Goal: Book appointment/travel/reservation

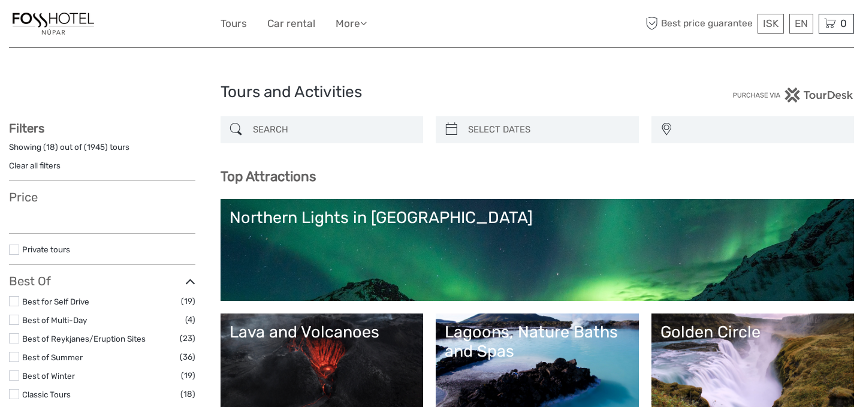
select select
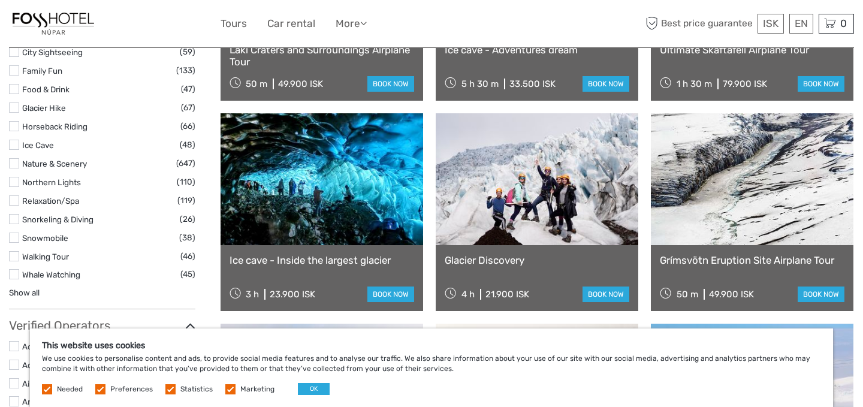
scroll to position [1183, 0]
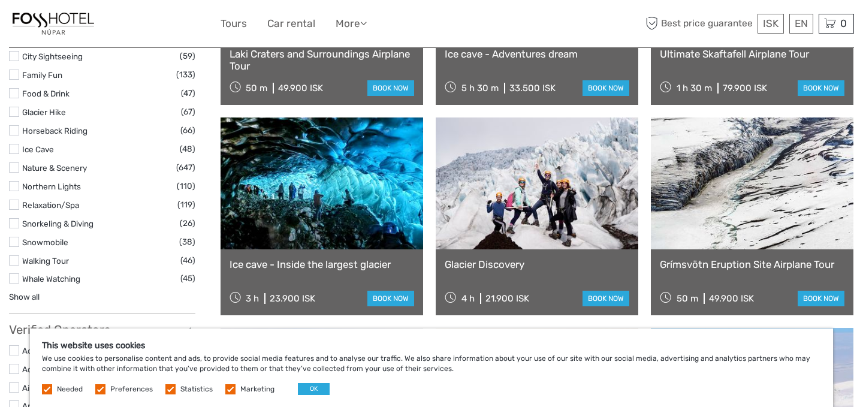
click at [359, 286] on div "Ice cave - Inside the largest glacier 3 h 23.900 ISK book now" at bounding box center [322, 282] width 203 height 66
click at [321, 260] on link "Ice cave - Inside the largest glacier" at bounding box center [322, 264] width 185 height 12
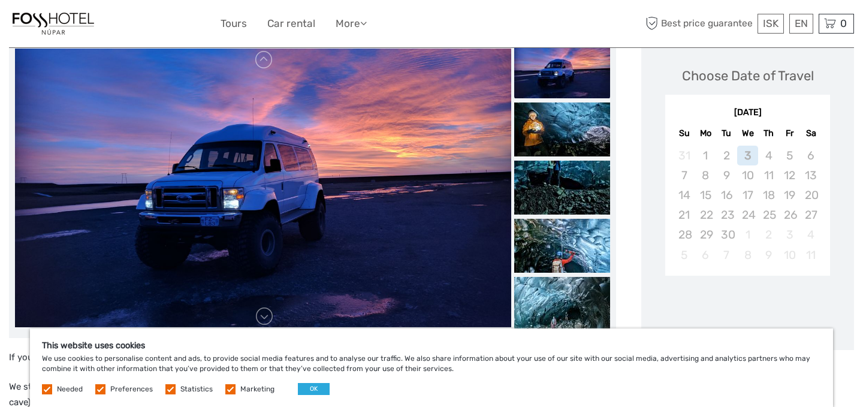
scroll to position [171, 0]
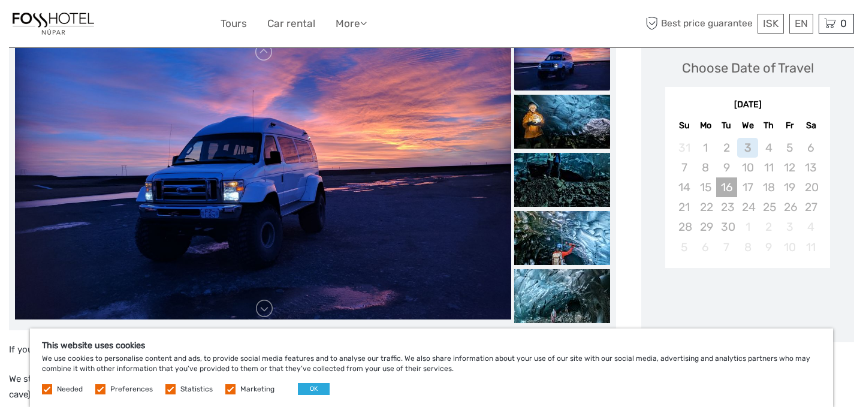
click at [723, 191] on div "16" at bounding box center [727, 187] width 21 height 20
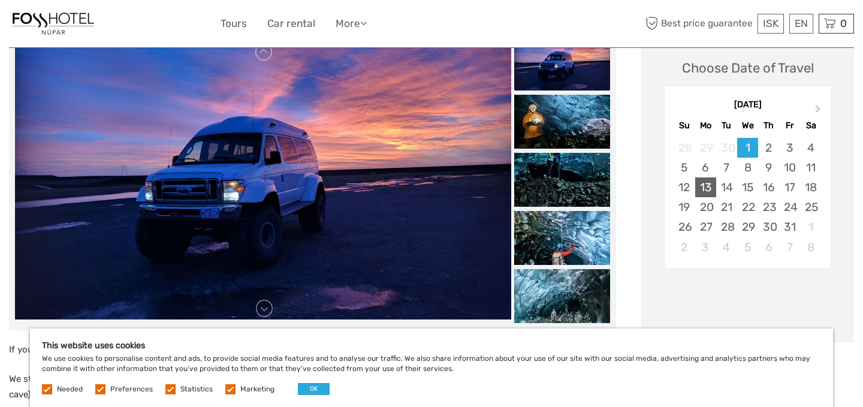
click at [699, 183] on div "13" at bounding box center [706, 187] width 21 height 20
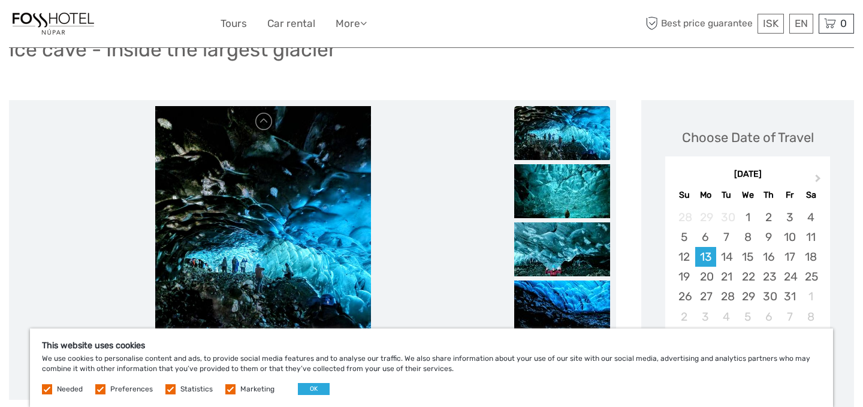
scroll to position [193, 0]
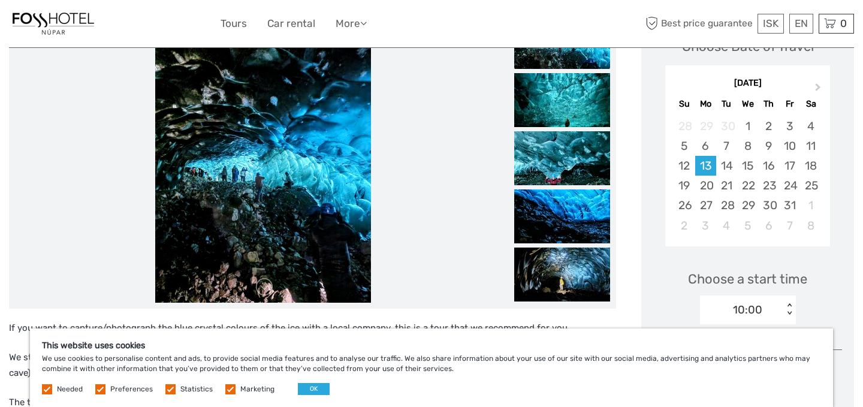
click at [684, 79] on div "October 2025" at bounding box center [748, 83] width 165 height 13
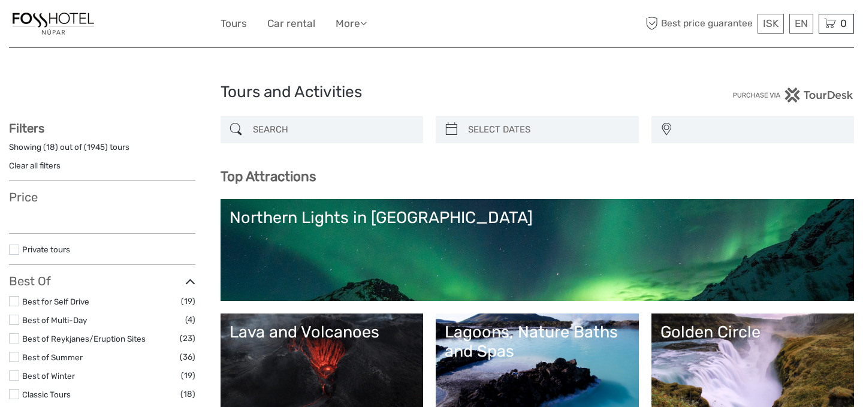
select select
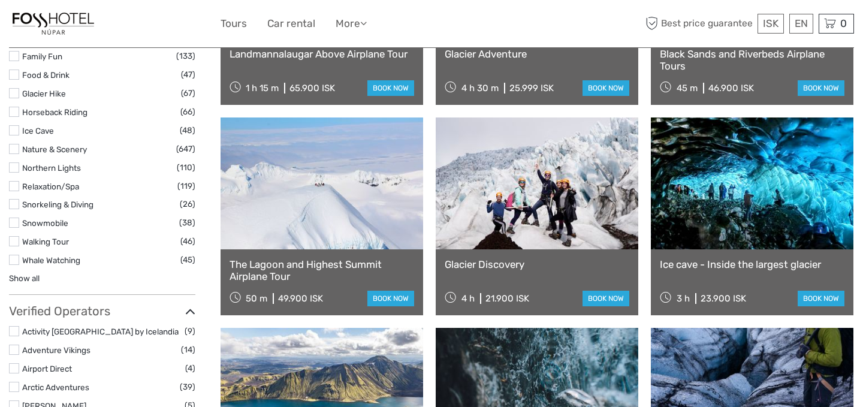
select select
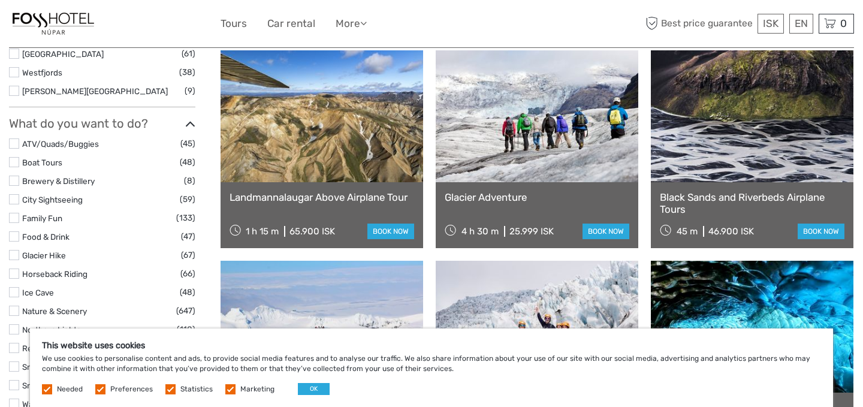
scroll to position [1041, 0]
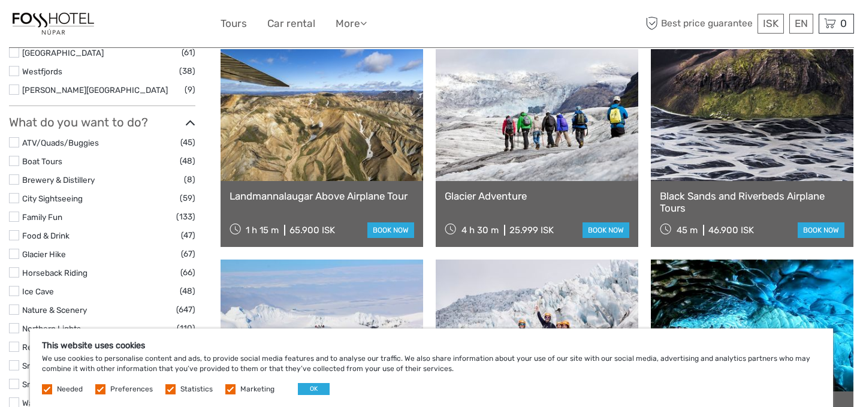
click at [338, 151] on link at bounding box center [322, 115] width 203 height 132
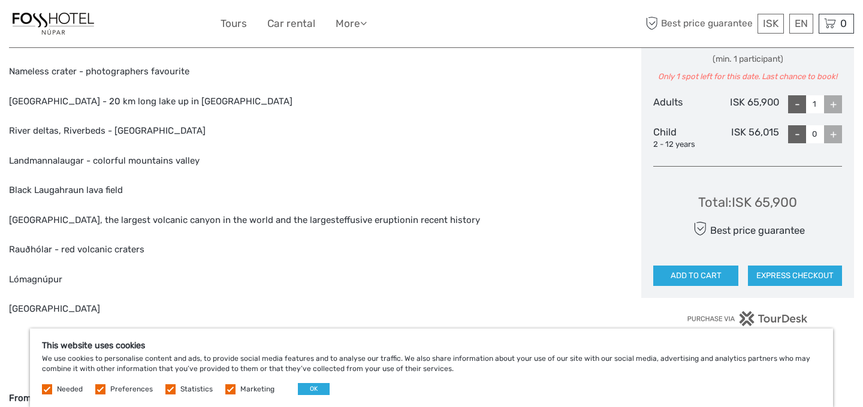
scroll to position [563, 0]
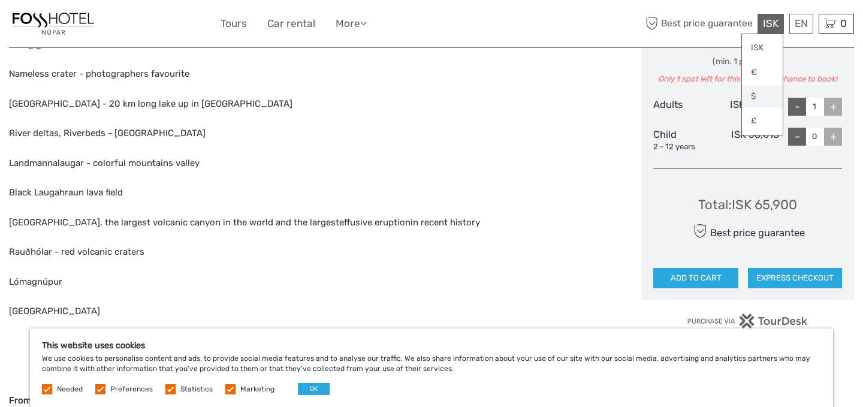
click at [754, 98] on link "$" at bounding box center [762, 97] width 41 height 22
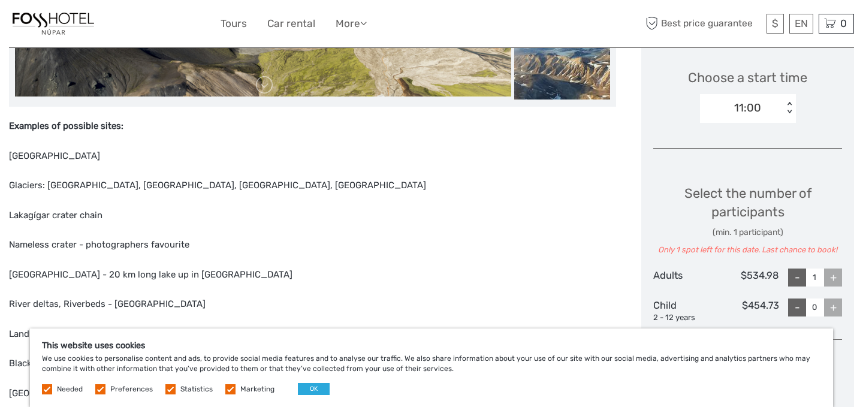
scroll to position [287, 0]
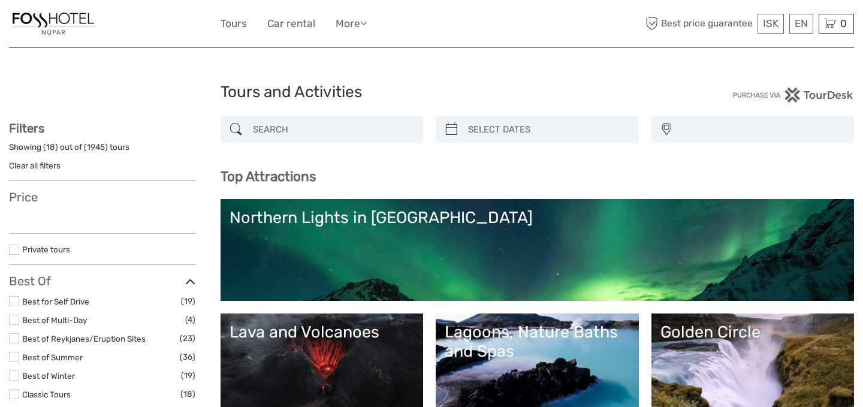
select select
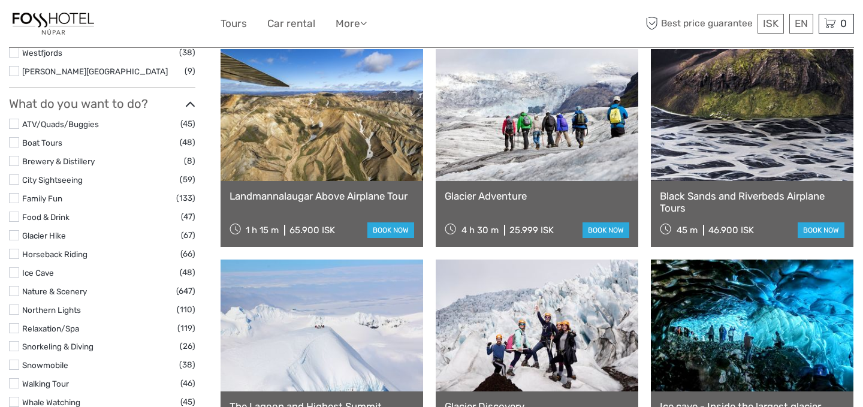
select select
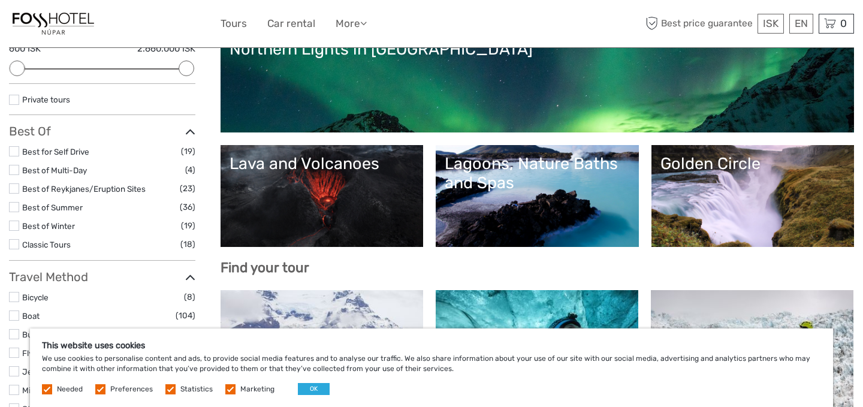
scroll to position [166, 0]
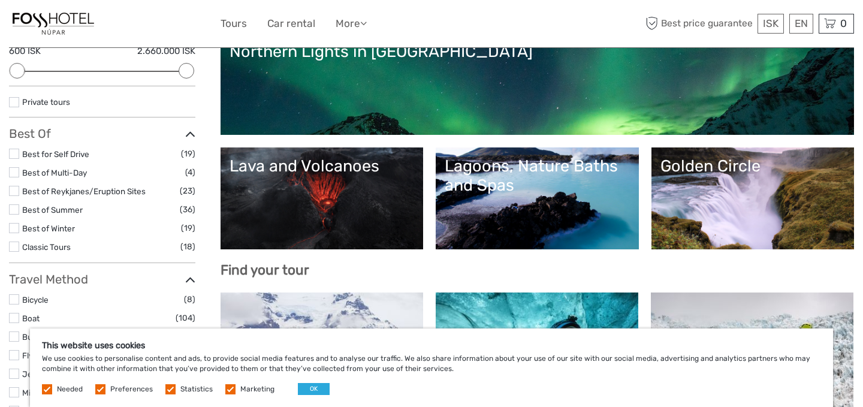
click at [14, 208] on label at bounding box center [14, 209] width 10 height 10
click at [0, 0] on input "checkbox" at bounding box center [0, 0] width 0 height 0
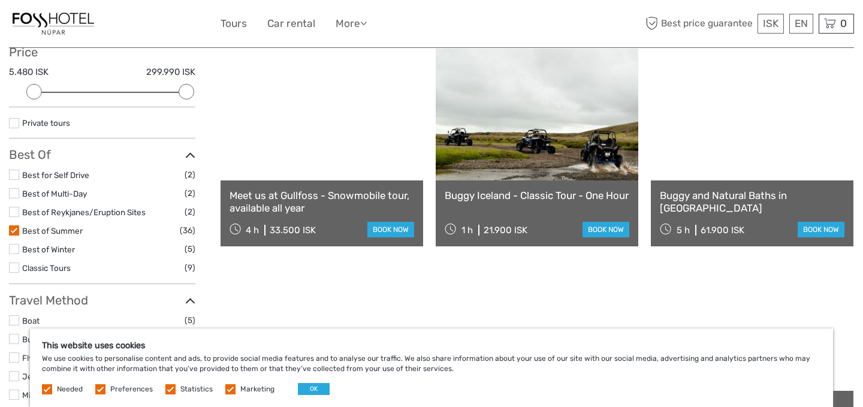
scroll to position [159, 0]
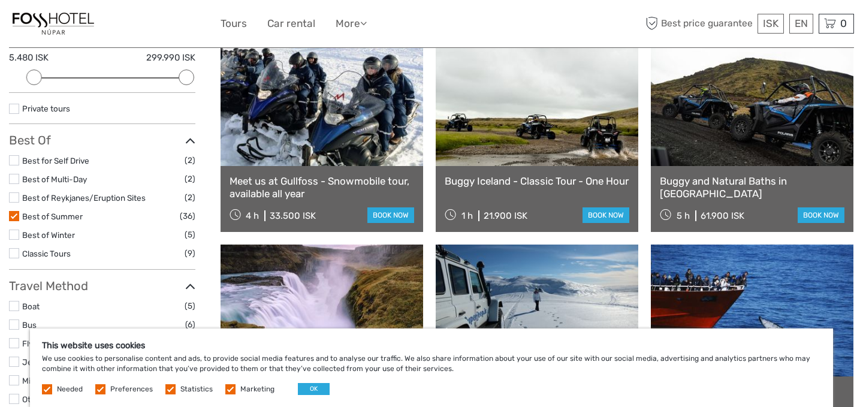
click at [536, 182] on link "Buggy Iceland - Classic Tour - One Hour" at bounding box center [537, 181] width 185 height 12
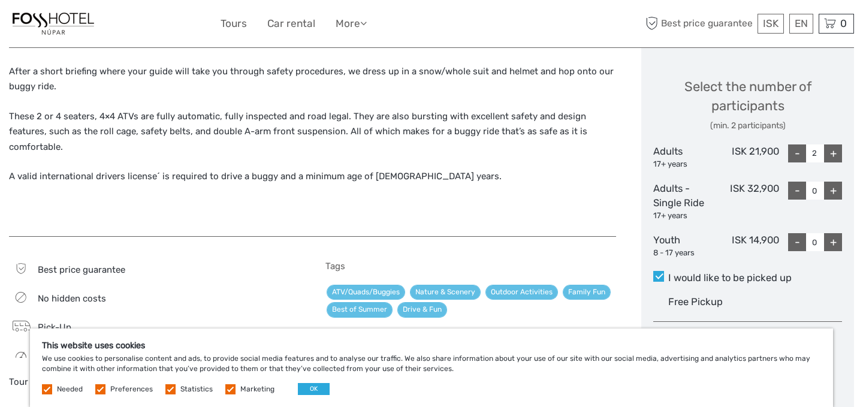
scroll to position [539, 0]
click at [759, 92] on link "$" at bounding box center [762, 97] width 41 height 22
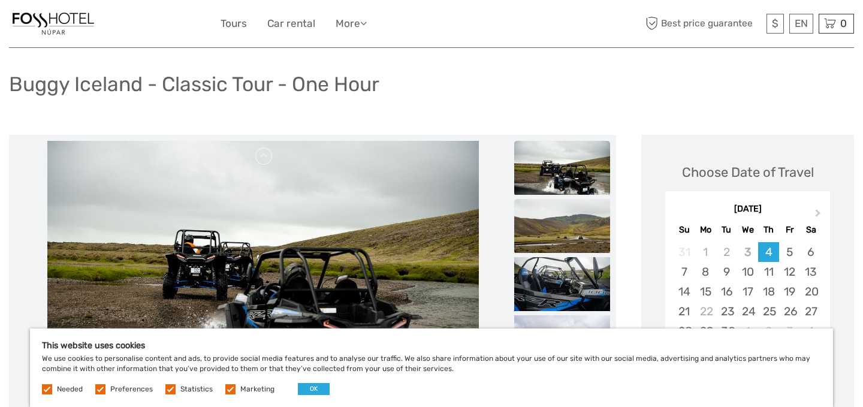
scroll to position [0, 0]
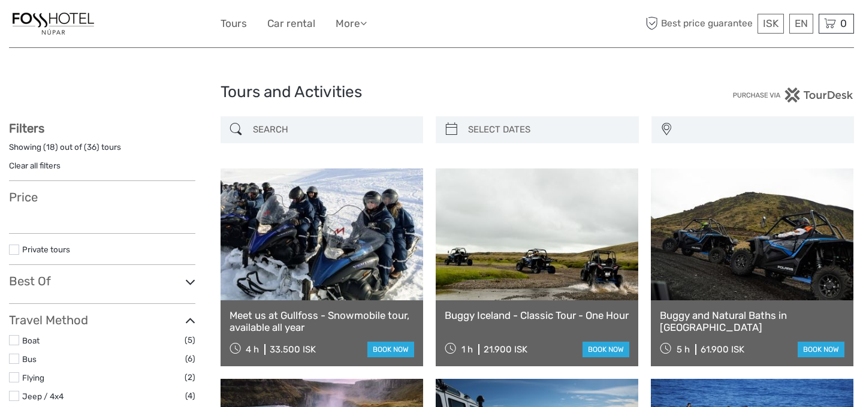
select select
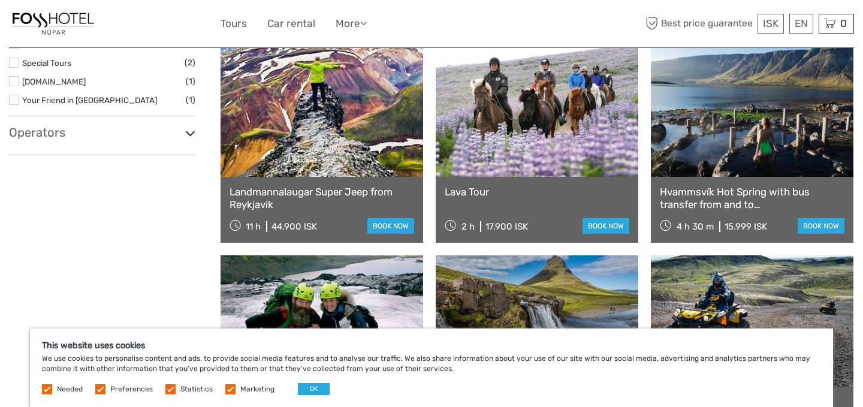
scroll to position [784, 0]
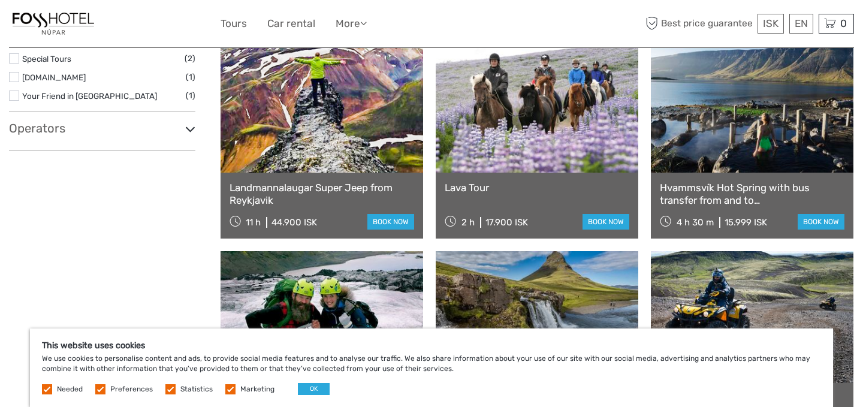
click at [135, 129] on h3 "Operators" at bounding box center [102, 128] width 186 height 14
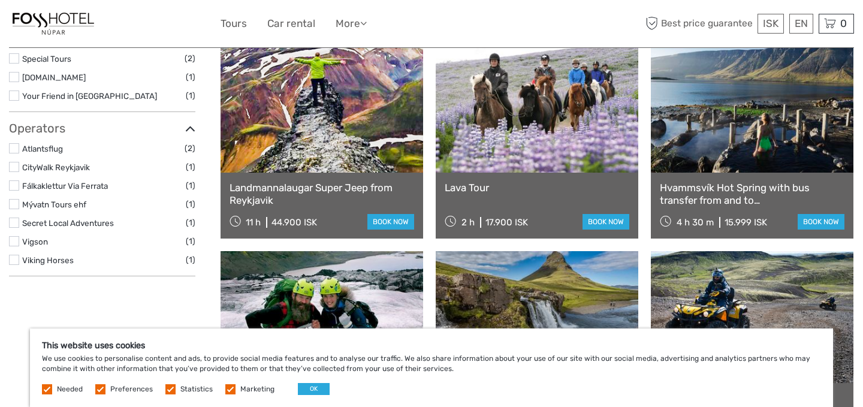
click at [135, 129] on h3 "Operators" at bounding box center [102, 128] width 186 height 14
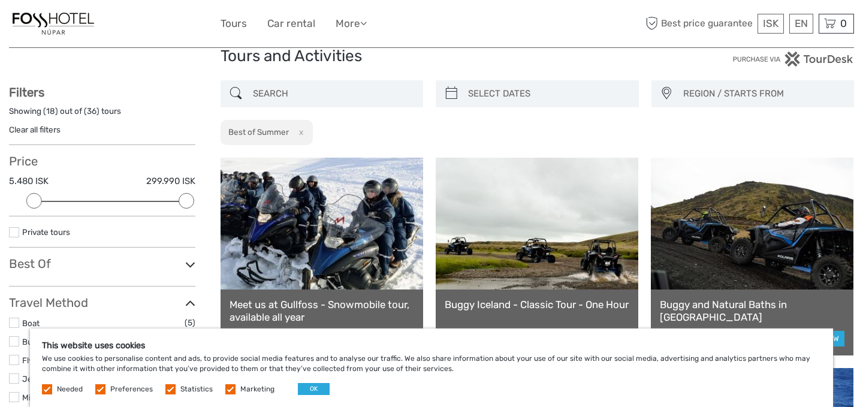
scroll to position [42, 0]
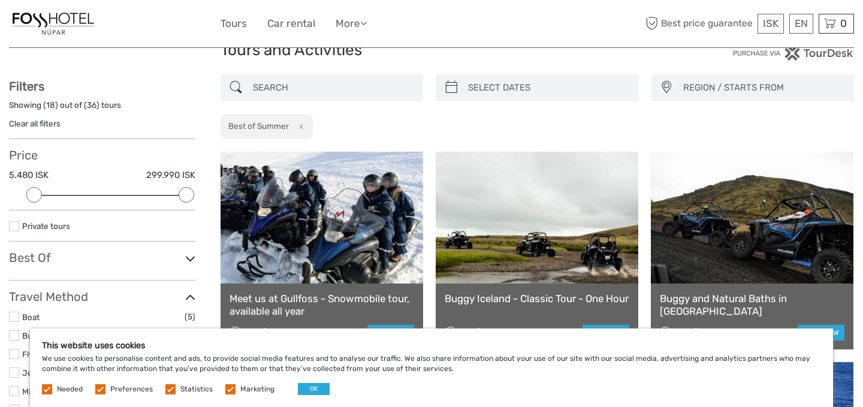
click at [728, 91] on span "REGION / STARTS FROM" at bounding box center [763, 88] width 171 height 20
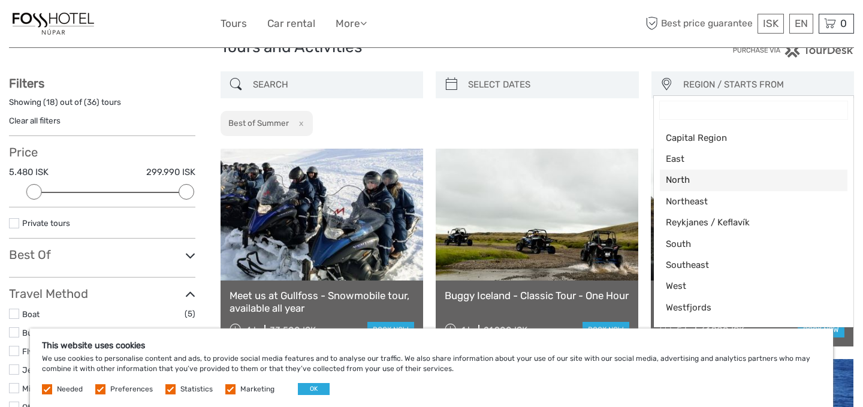
scroll to position [35, 0]
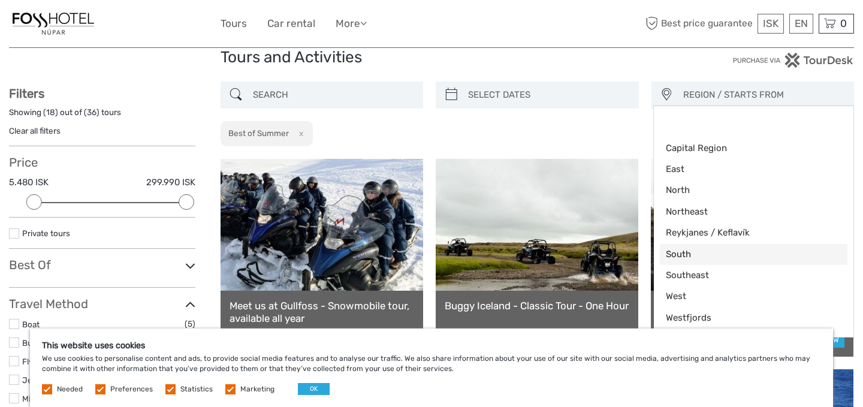
click at [691, 251] on span "South" at bounding box center [744, 254] width 156 height 13
select select "South"
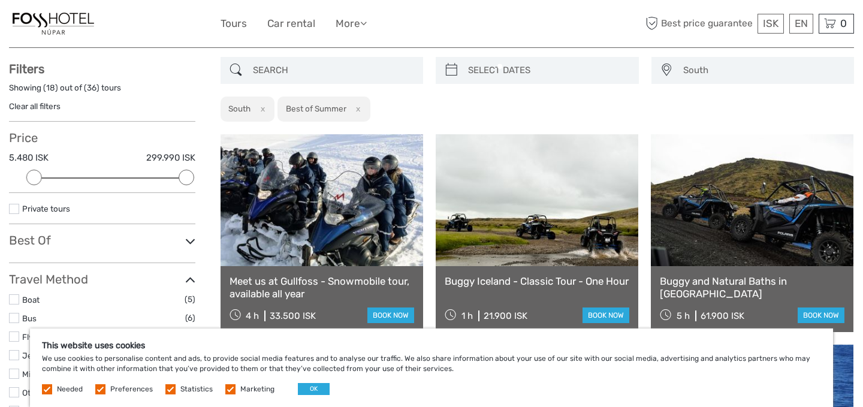
scroll to position [49, 0]
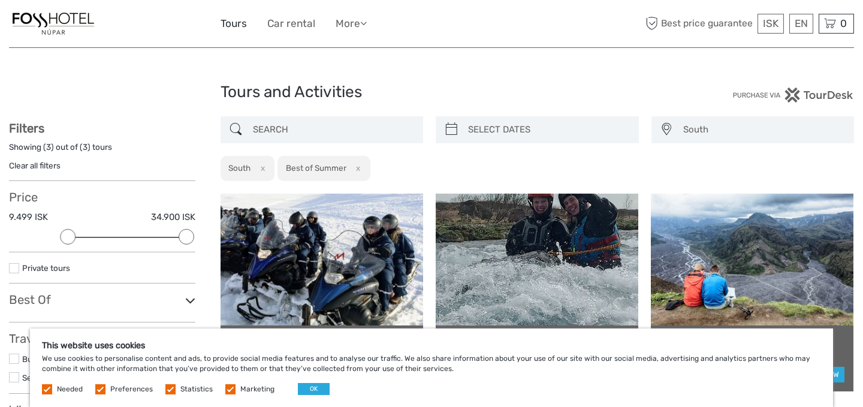
click at [232, 23] on link "Tours" at bounding box center [234, 23] width 26 height 17
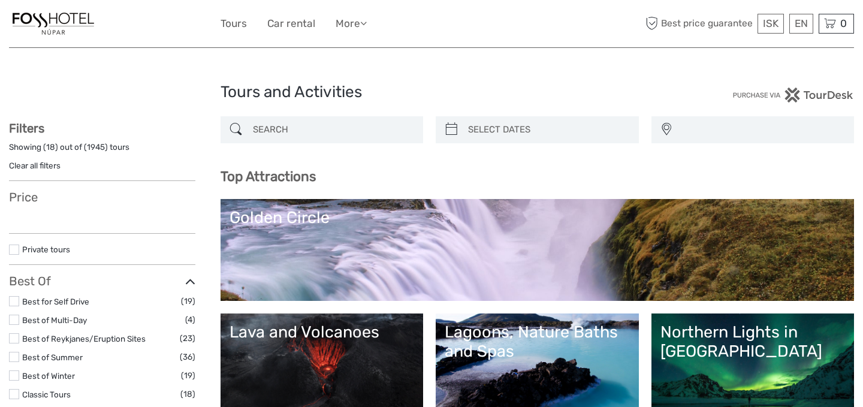
select select
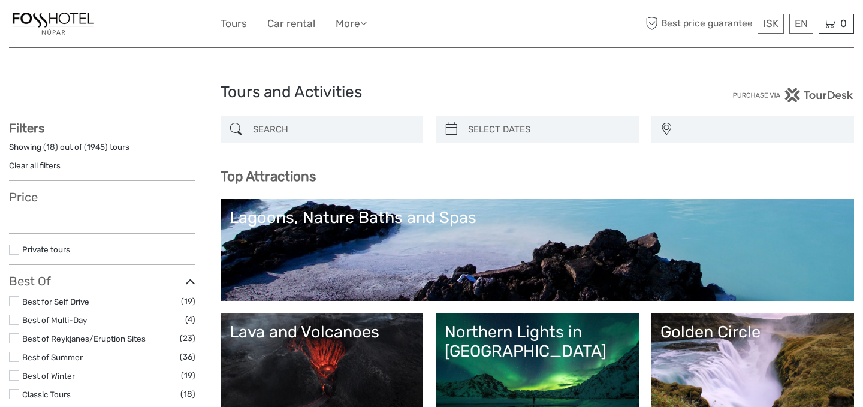
select select
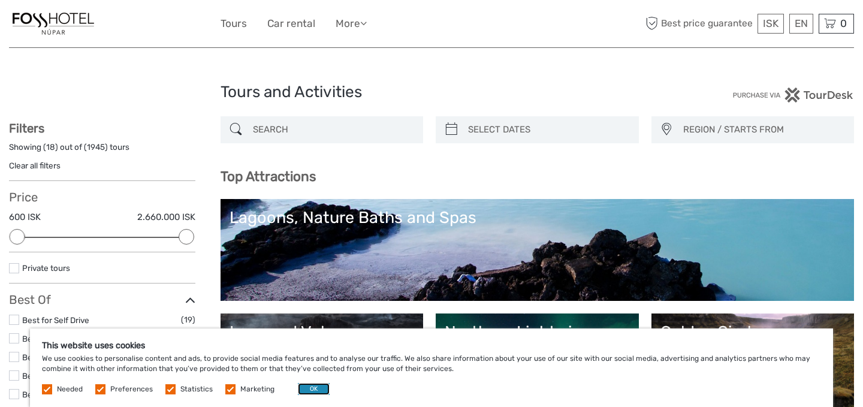
click at [301, 387] on button "OK" at bounding box center [314, 389] width 32 height 12
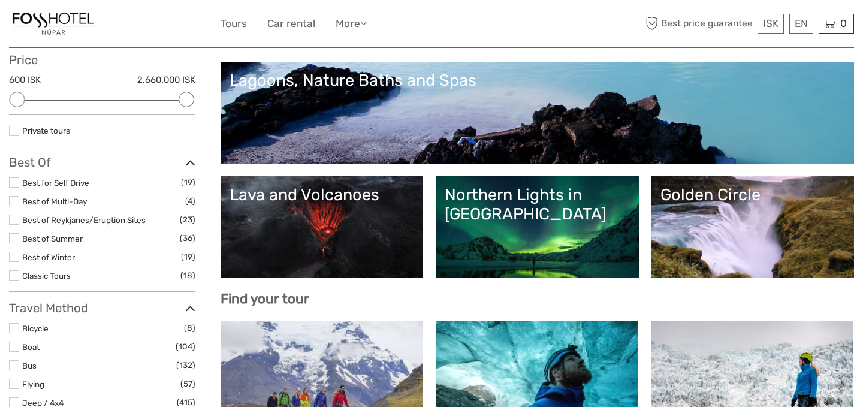
scroll to position [132, 0]
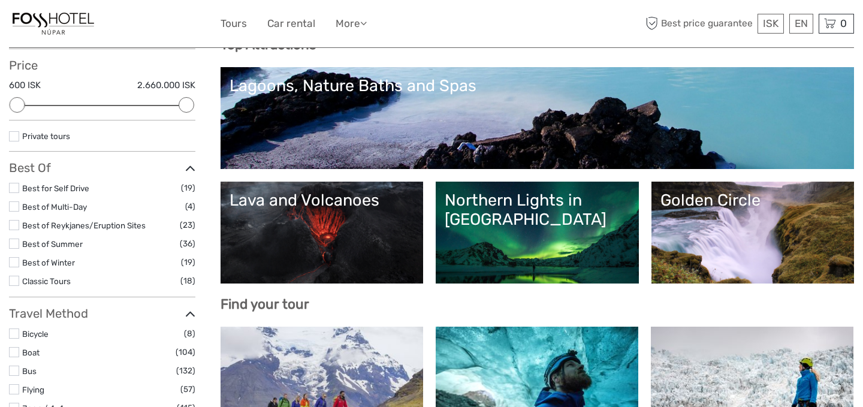
click at [14, 245] on label at bounding box center [14, 244] width 10 height 10
click at [0, 0] on input "checkbox" at bounding box center [0, 0] width 0 height 0
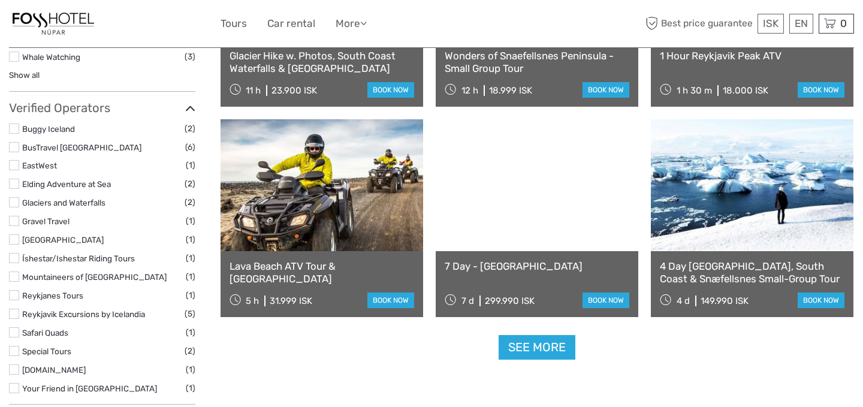
scroll to position [1127, 0]
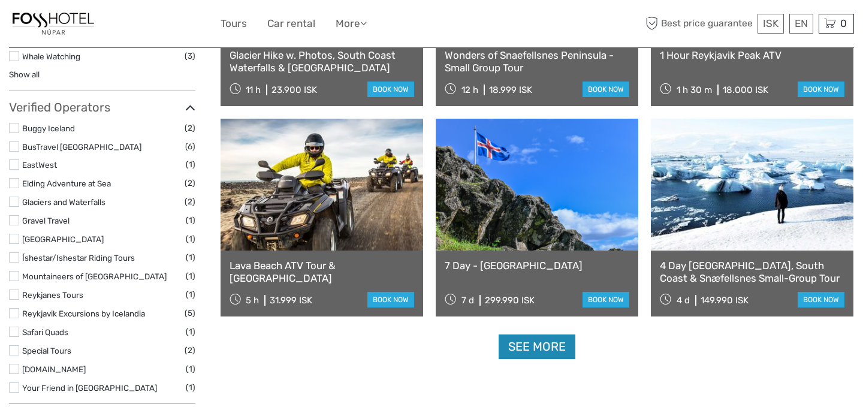
click at [546, 346] on link "See more" at bounding box center [537, 347] width 77 height 25
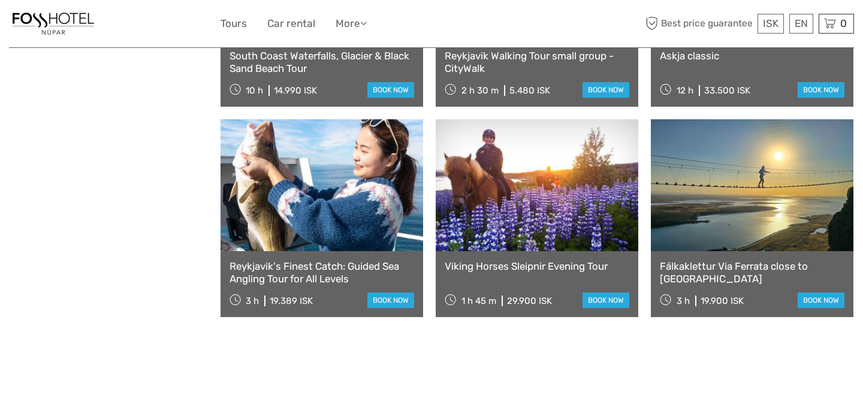
scroll to position [2389, 0]
click at [586, 278] on div "Viking Horses Sleipnir Evening Tour 1 h 45 m 29.900 ISK book now" at bounding box center [537, 285] width 203 height 66
click at [520, 229] on link at bounding box center [537, 186] width 203 height 132
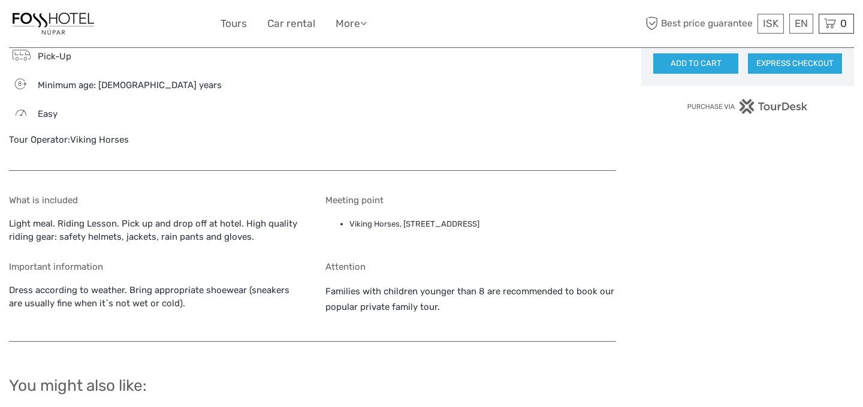
scroll to position [837, 0]
drag, startPoint x: 534, startPoint y: 224, endPoint x: 351, endPoint y: 225, distance: 182.3
click at [351, 225] on li "Viking Horses, [STREET_ADDRESS]" at bounding box center [483, 222] width 267 height 13
copy li "Viking Horses, [STREET_ADDRESS]"
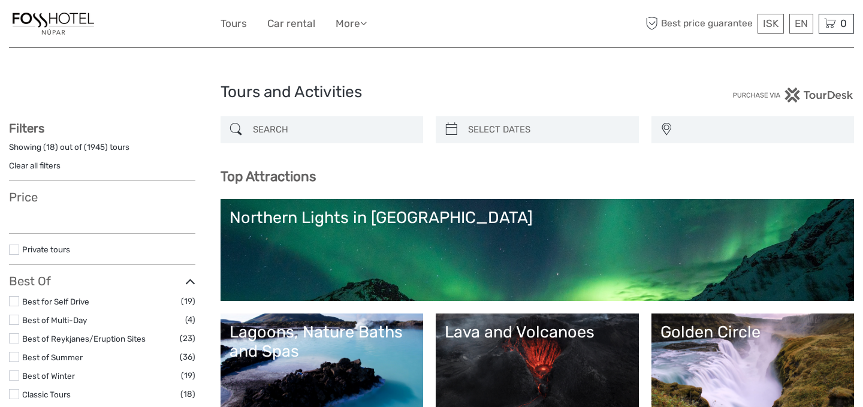
select select
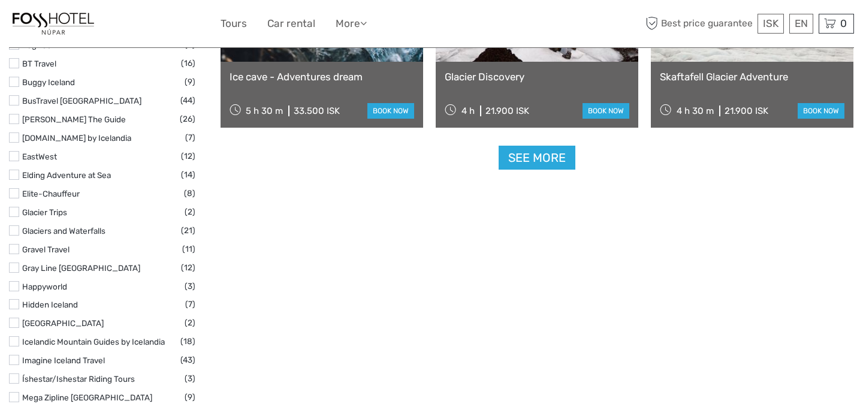
scroll to position [1594, 0]
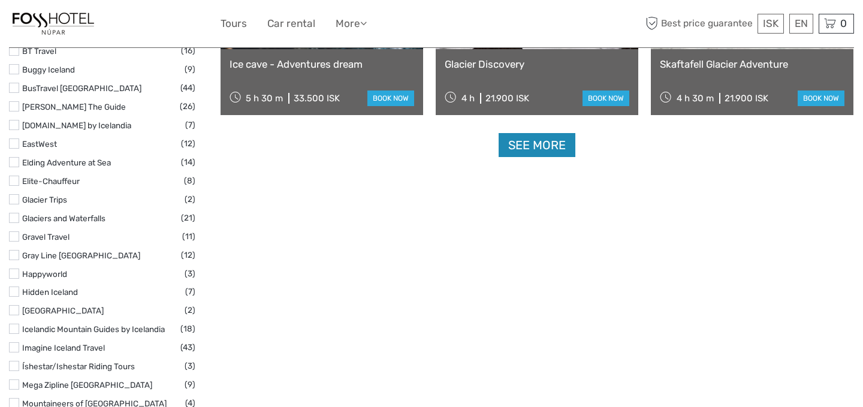
click at [517, 145] on link "See more" at bounding box center [537, 145] width 77 height 25
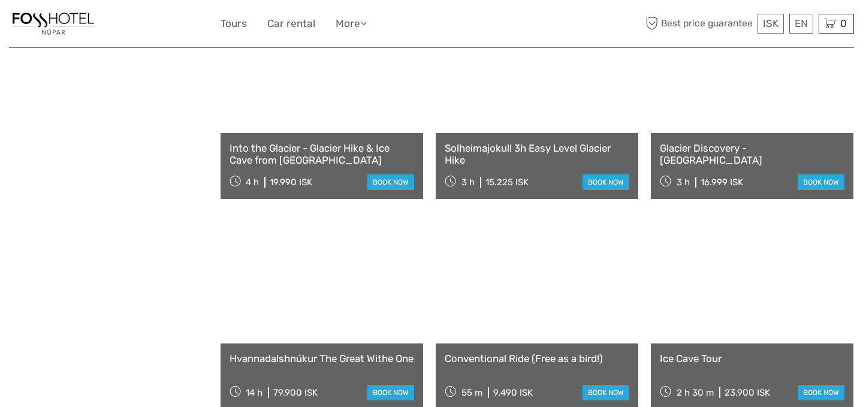
scroll to position [2269, 0]
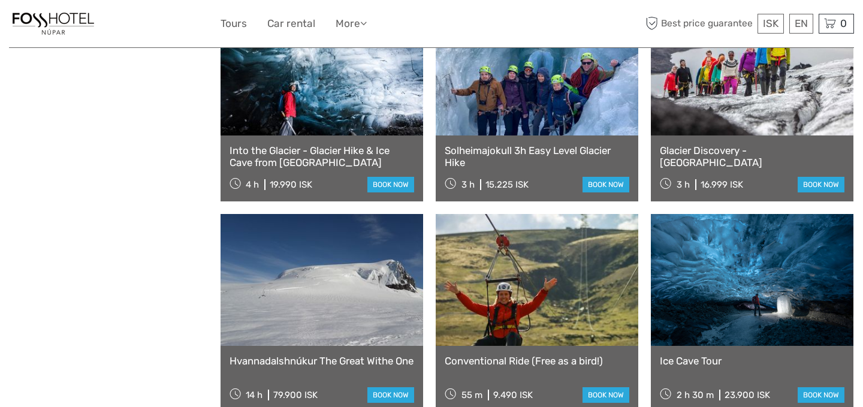
click at [338, 148] on link "Into the Glacier - Glacier Hike & Ice Cave from [GEOGRAPHIC_DATA]" at bounding box center [322, 157] width 185 height 25
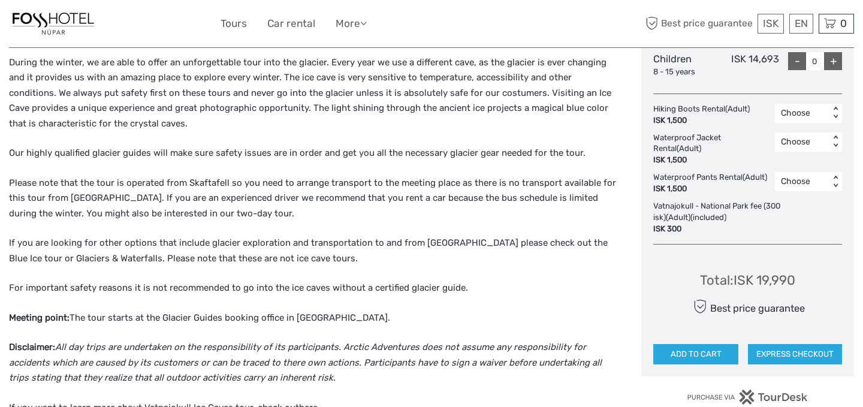
scroll to position [643, 0]
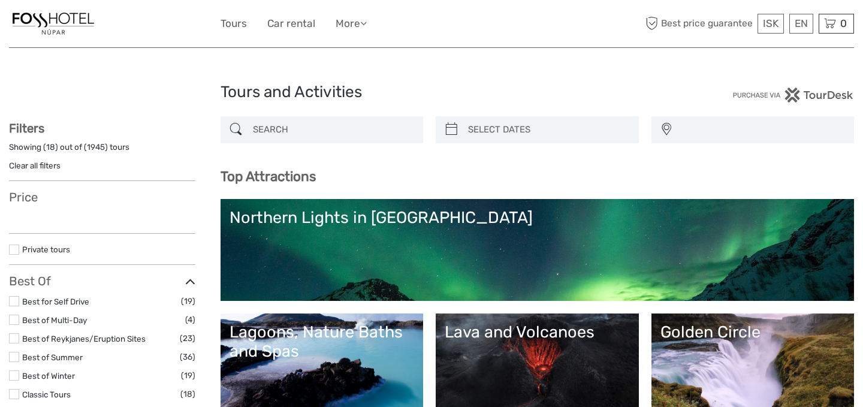
select select
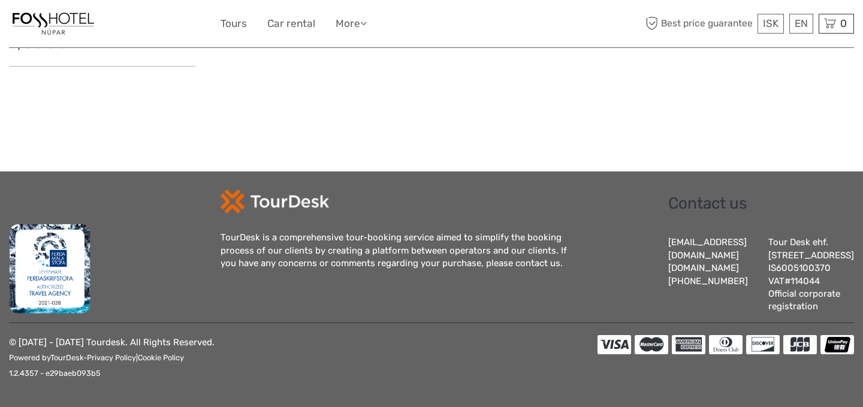
select select
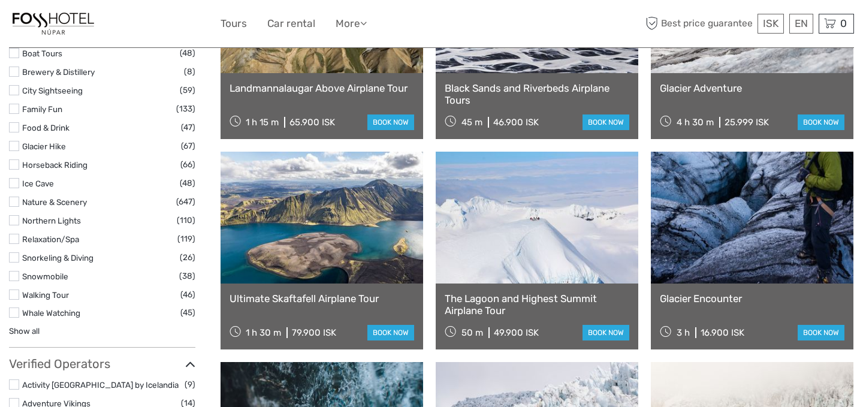
scroll to position [1141, 0]
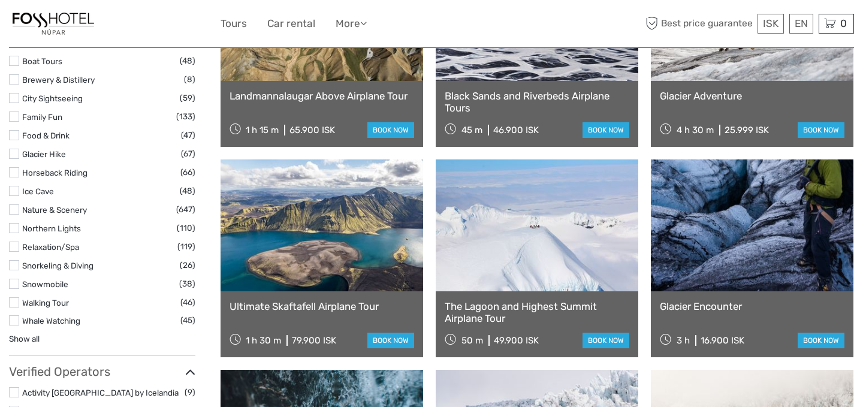
click at [17, 174] on label at bounding box center [14, 172] width 10 height 10
click at [0, 0] on input "checkbox" at bounding box center [0, 0] width 0 height 0
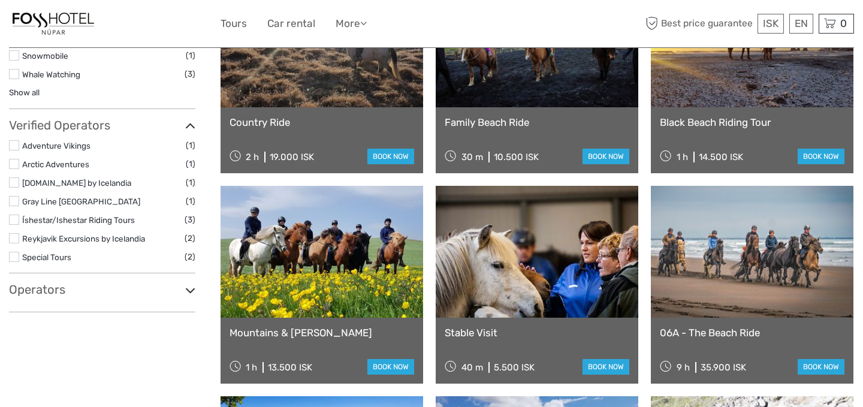
scroll to position [850, 0]
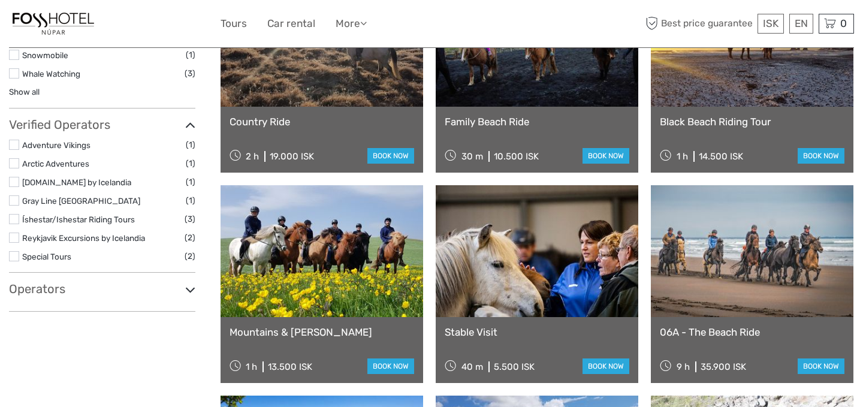
click at [728, 99] on link at bounding box center [752, 41] width 203 height 132
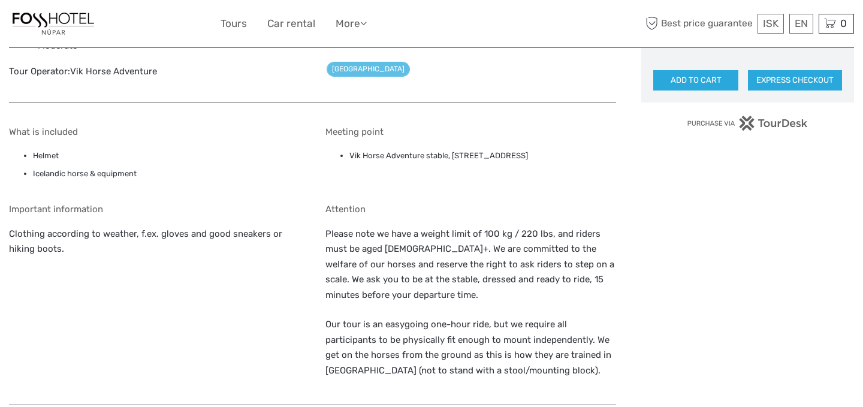
scroll to position [749, 0]
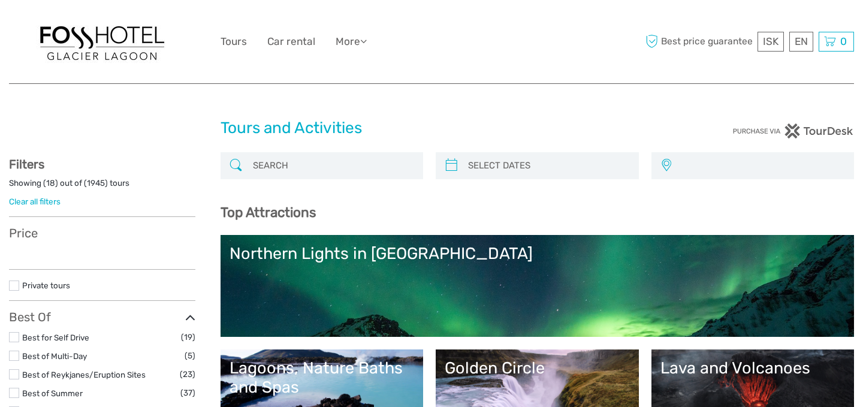
select select
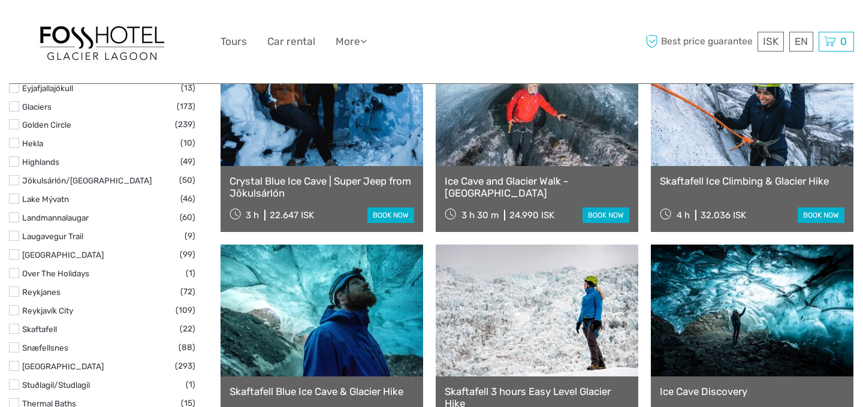
scroll to position [670, 0]
click at [516, 123] on link at bounding box center [537, 101] width 203 height 132
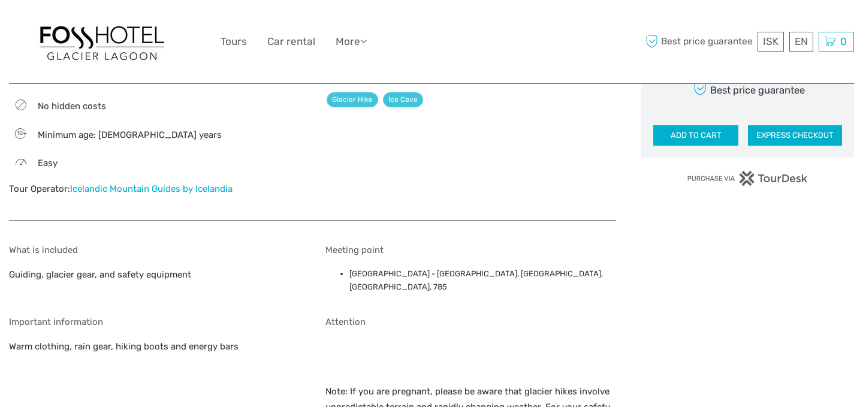
scroll to position [875, 0]
